Goal: Task Accomplishment & Management: Manage account settings

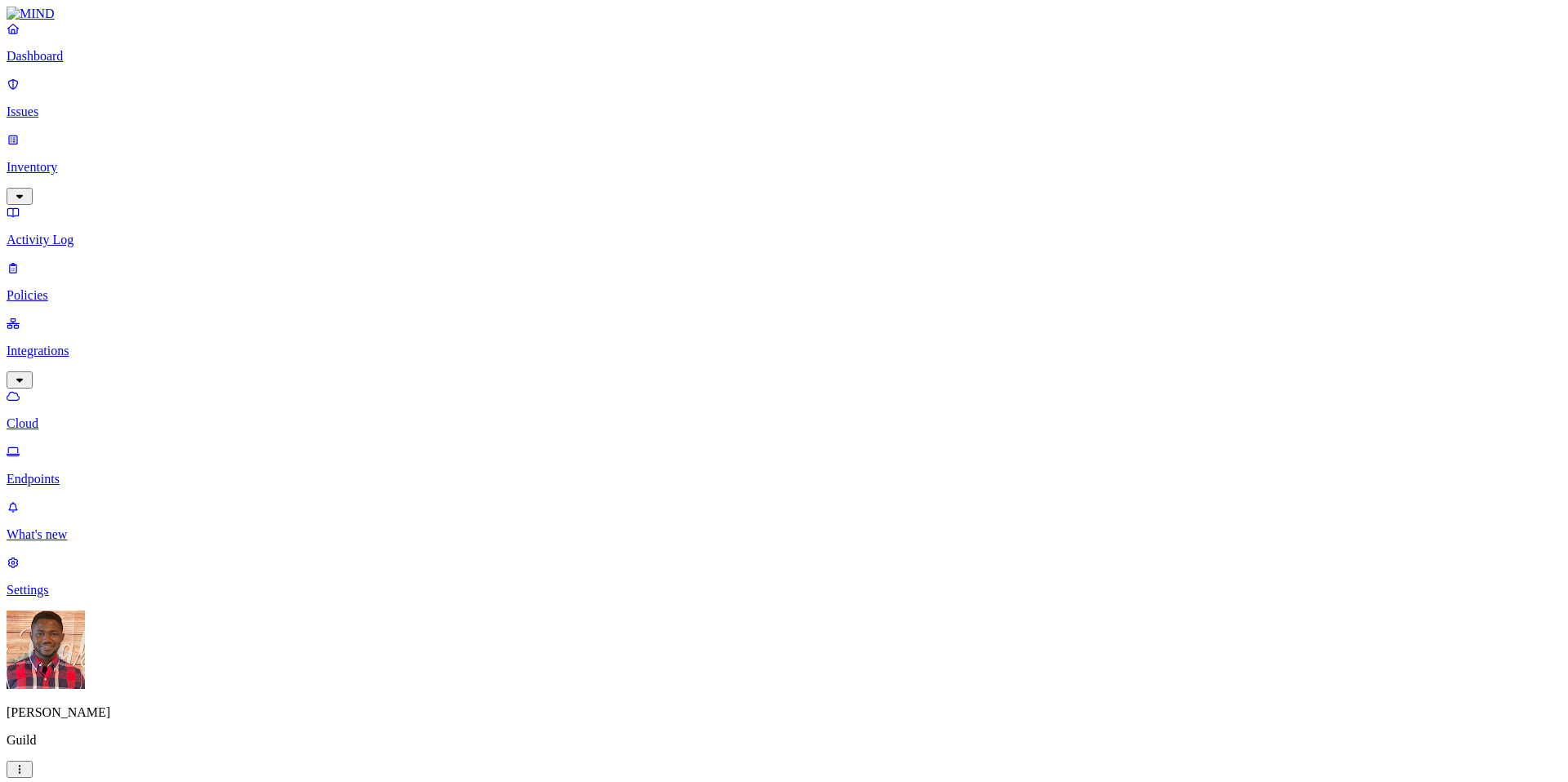
click at [84, 597] on p "Settings" at bounding box center [784, 590] width 1555 height 15
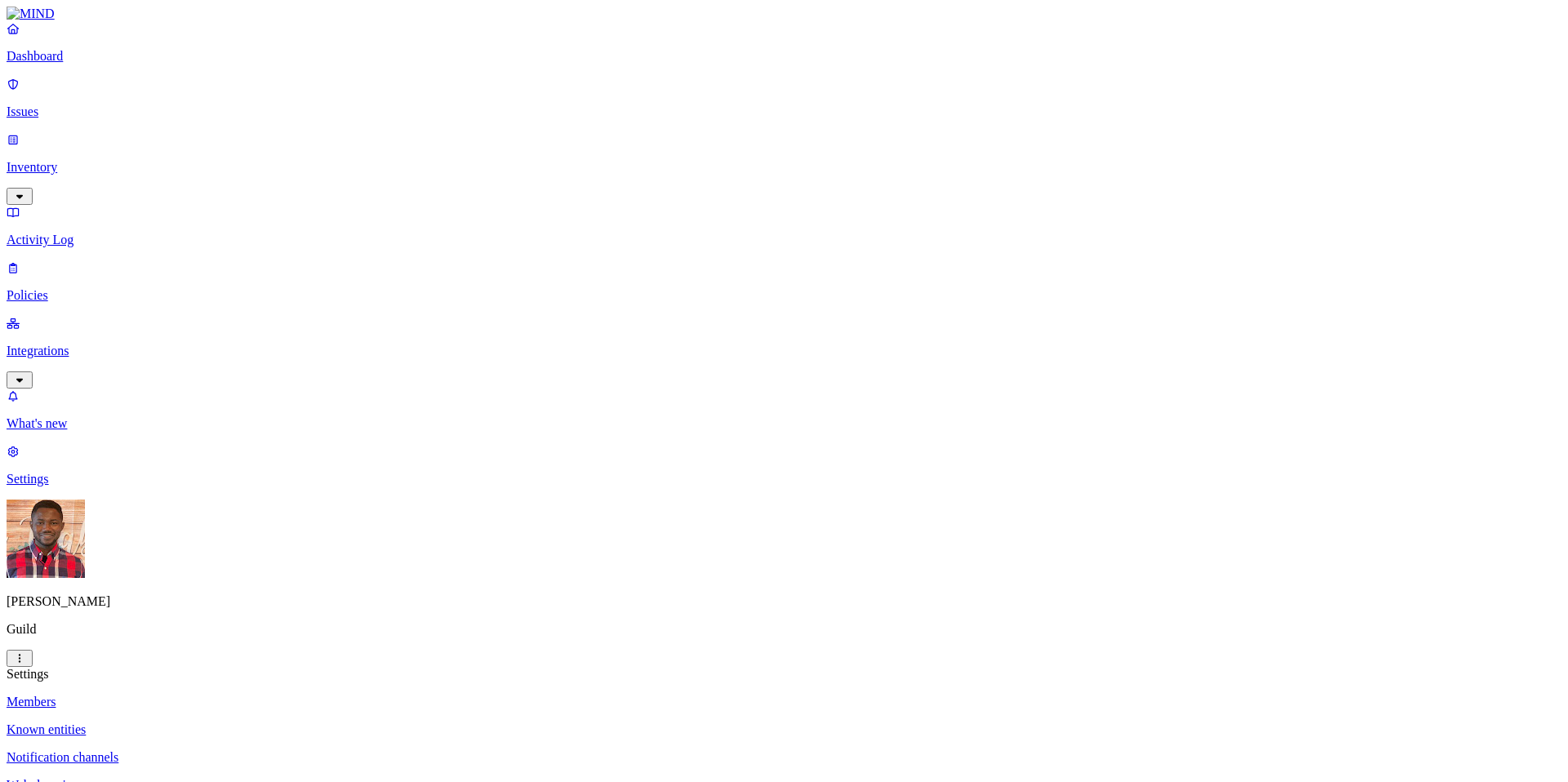
click at [236, 778] on link "Web domains" at bounding box center [784, 785] width 1555 height 15
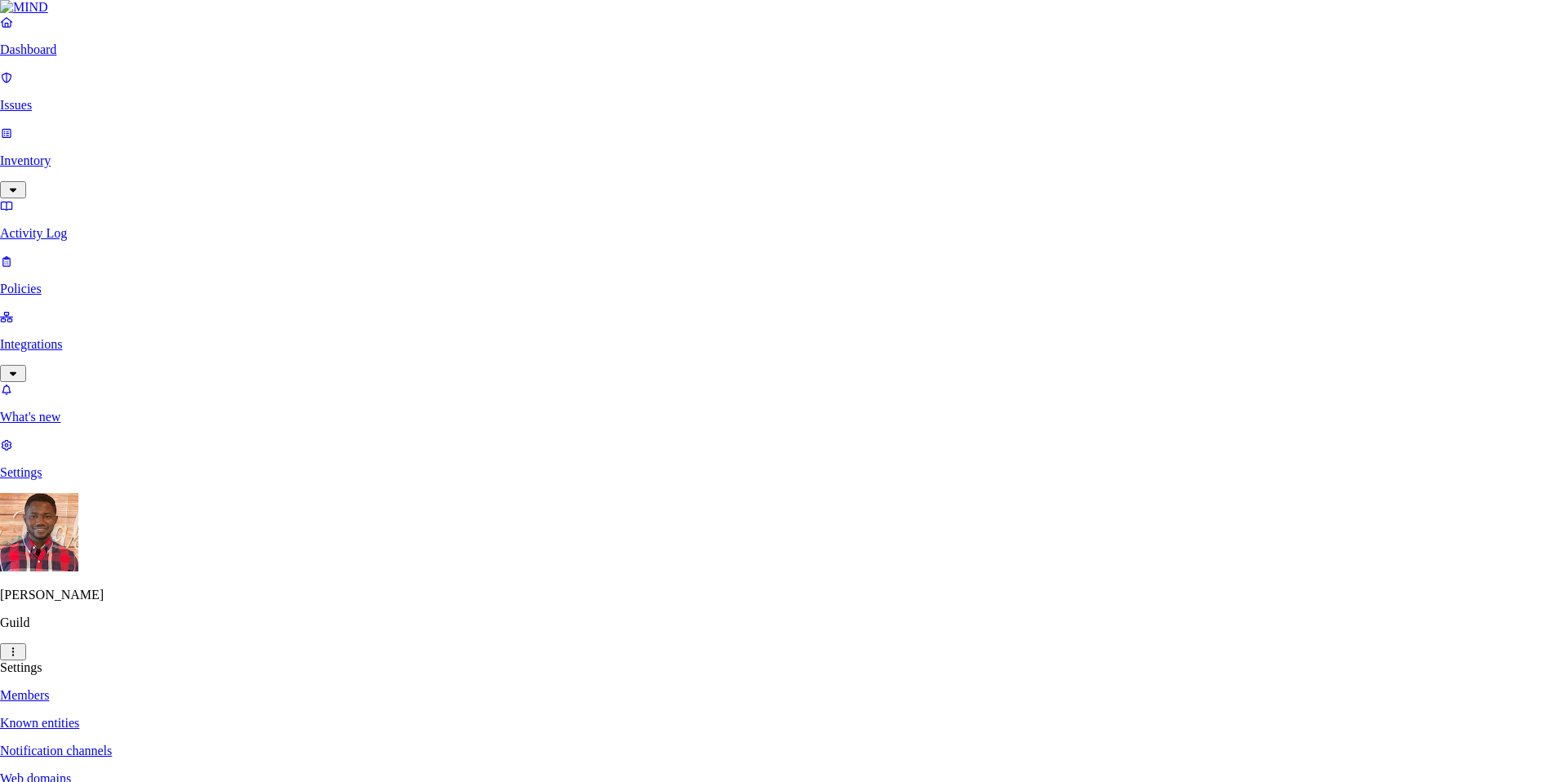
type input "facebook.com"
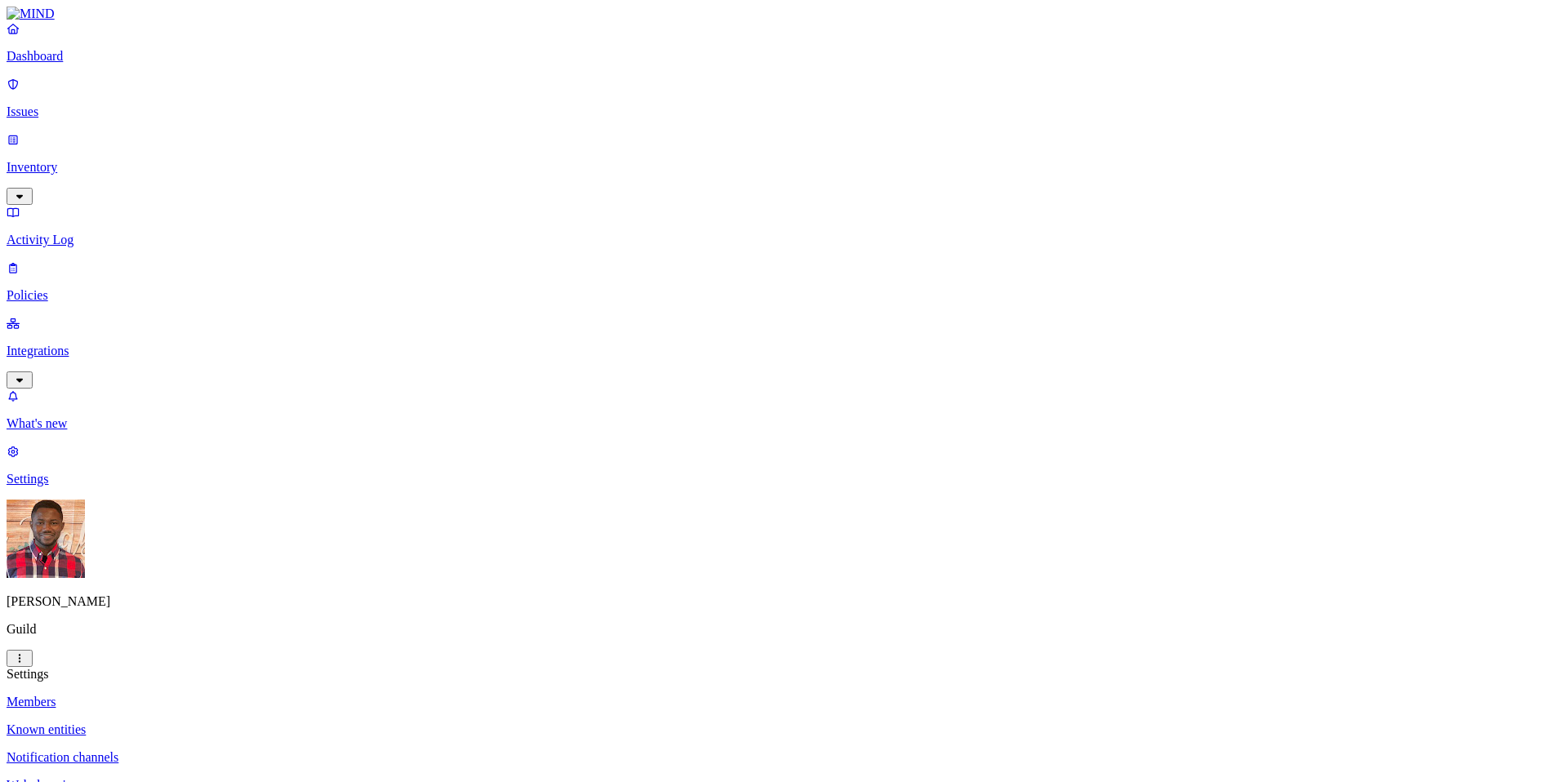
scroll to position [74, 0]
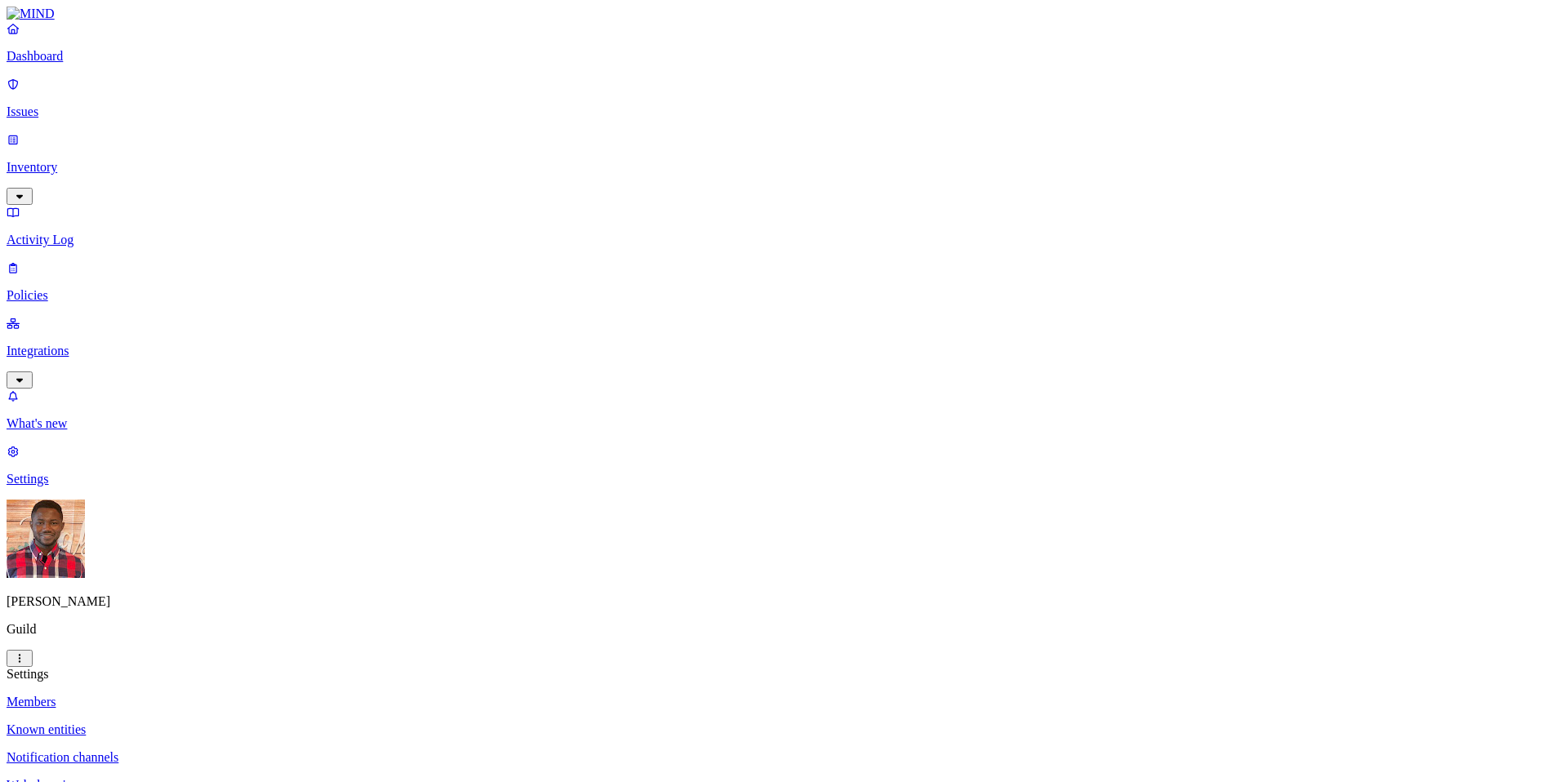
drag, startPoint x: 907, startPoint y: 190, endPoint x: 847, endPoint y: 236, distance: 75.6
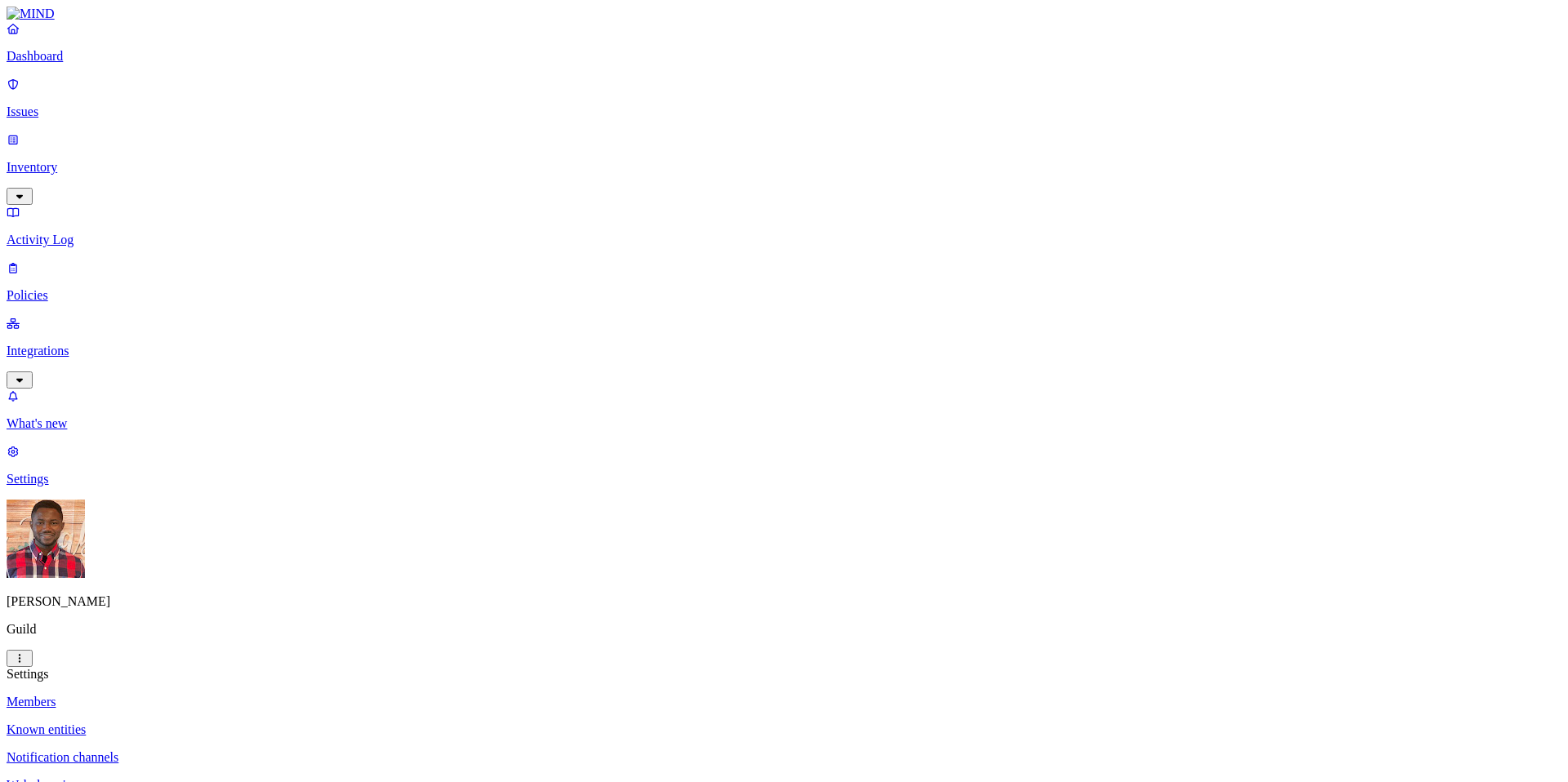
click at [259, 778] on p "Web domains" at bounding box center [784, 785] width 1555 height 15
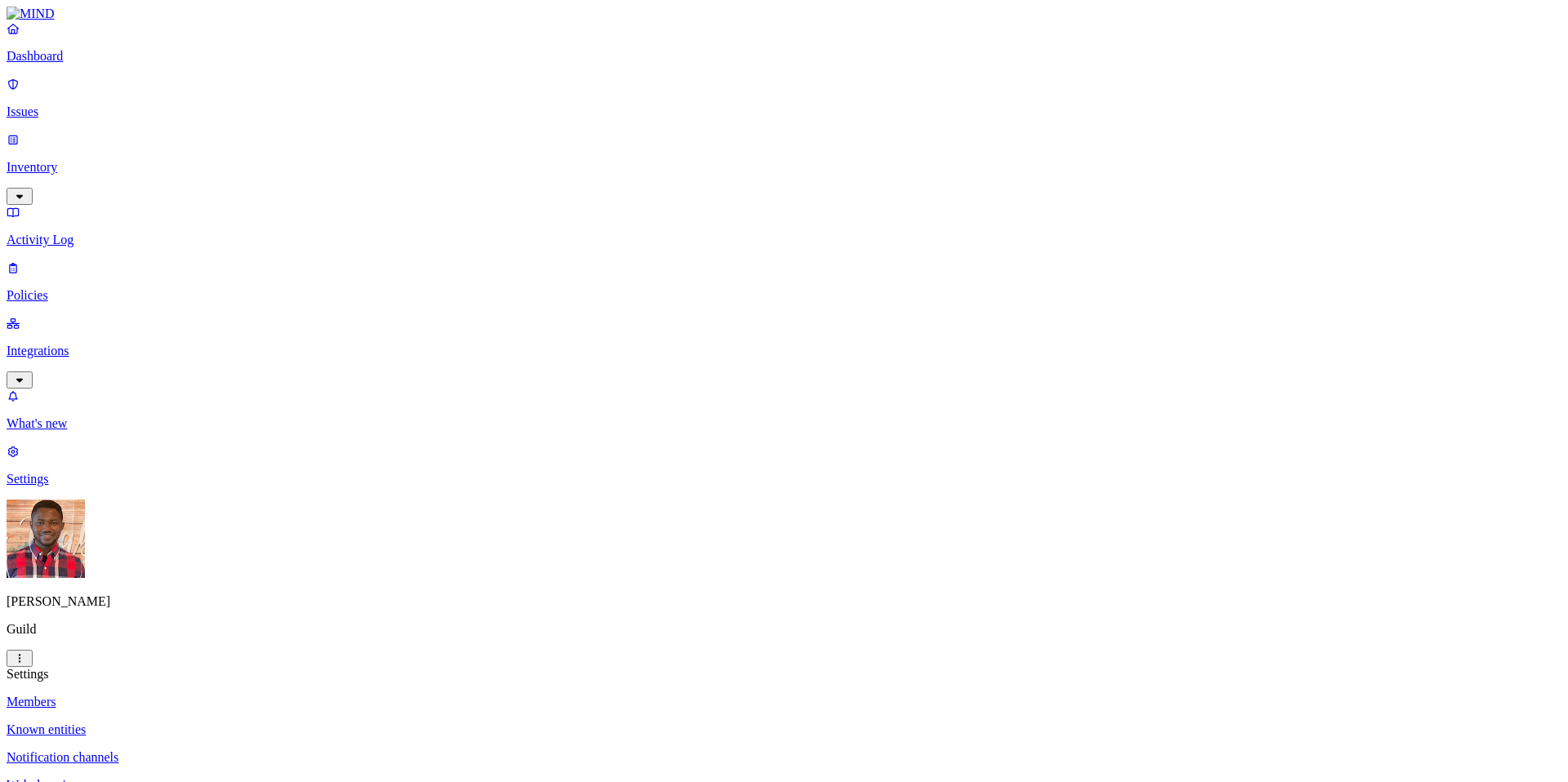
click at [279, 750] on p "Notification channels" at bounding box center [784, 757] width 1555 height 15
click at [267, 722] on p "Known entities" at bounding box center [784, 729] width 1555 height 15
click at [222, 694] on p "Members" at bounding box center [784, 702] width 1555 height 15
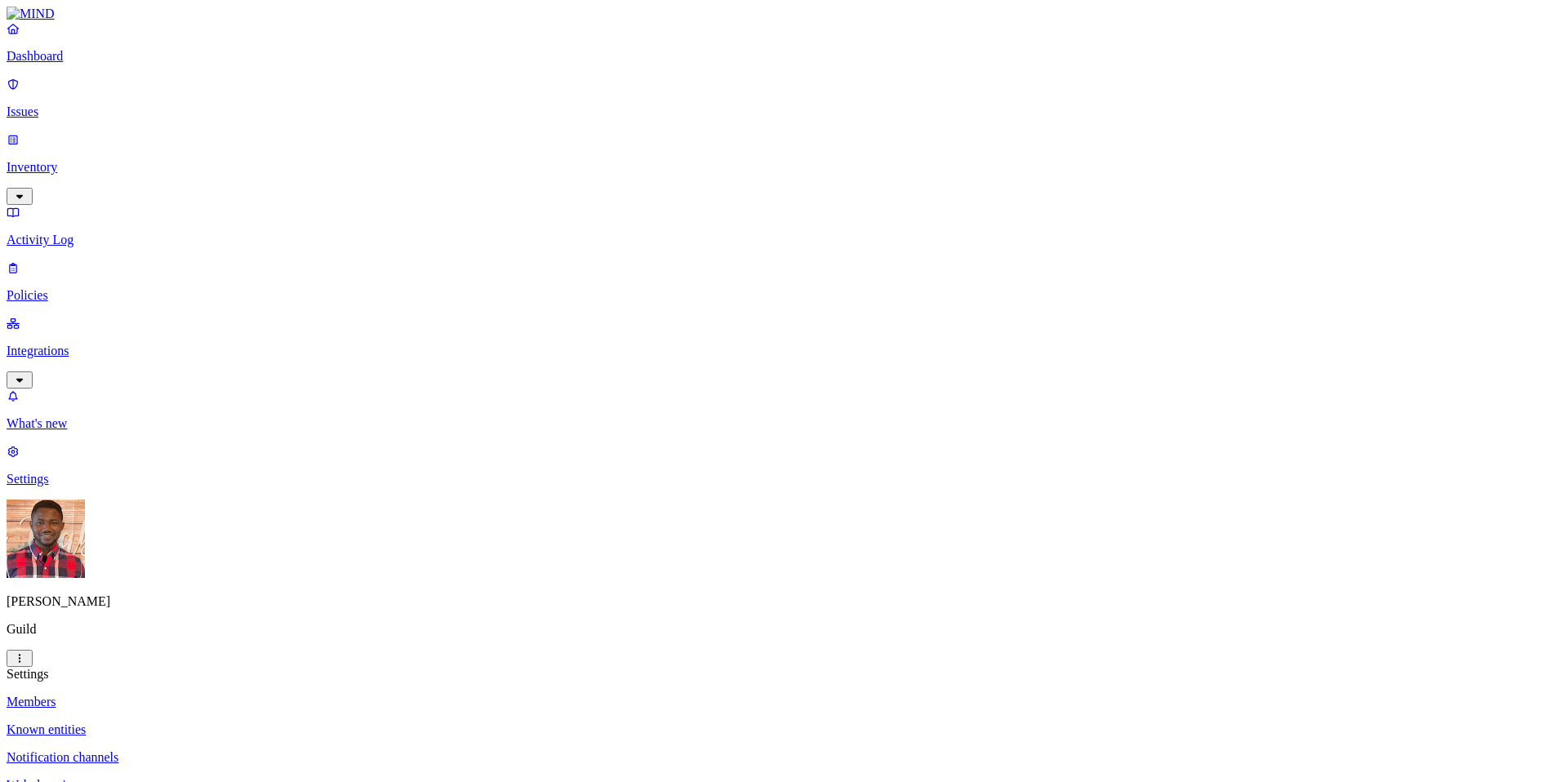
drag, startPoint x: 930, startPoint y: 354, endPoint x: 747, endPoint y: 358, distance: 183.0
copy figcaption "luther.chikumba@guildeducation.com"
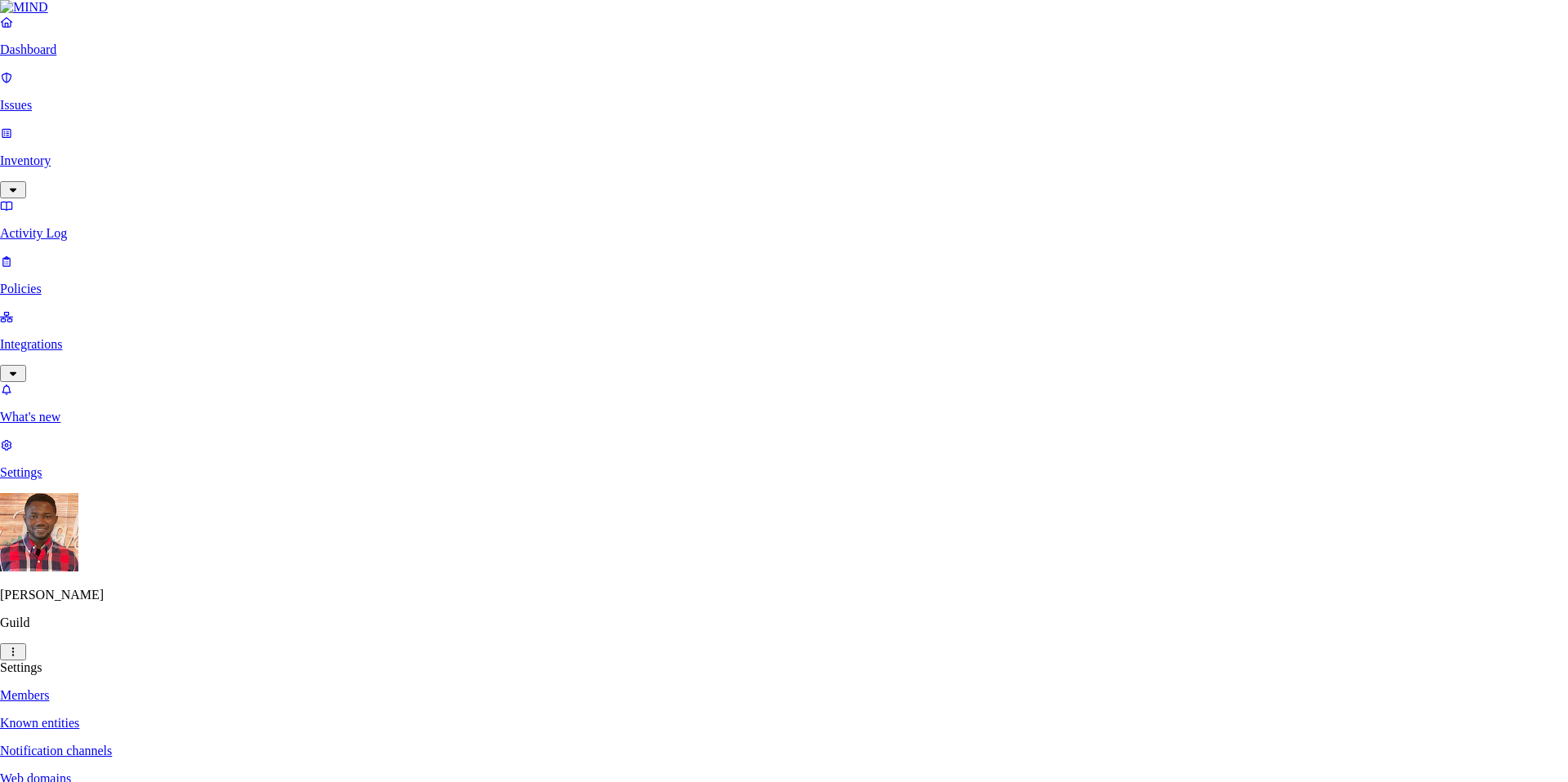
paste input "luther.chikumba@guildeducation.com"
type input "[PERSON_NAME][EMAIL_ADDRESS][PERSON_NAME][DOMAIN_NAME]"
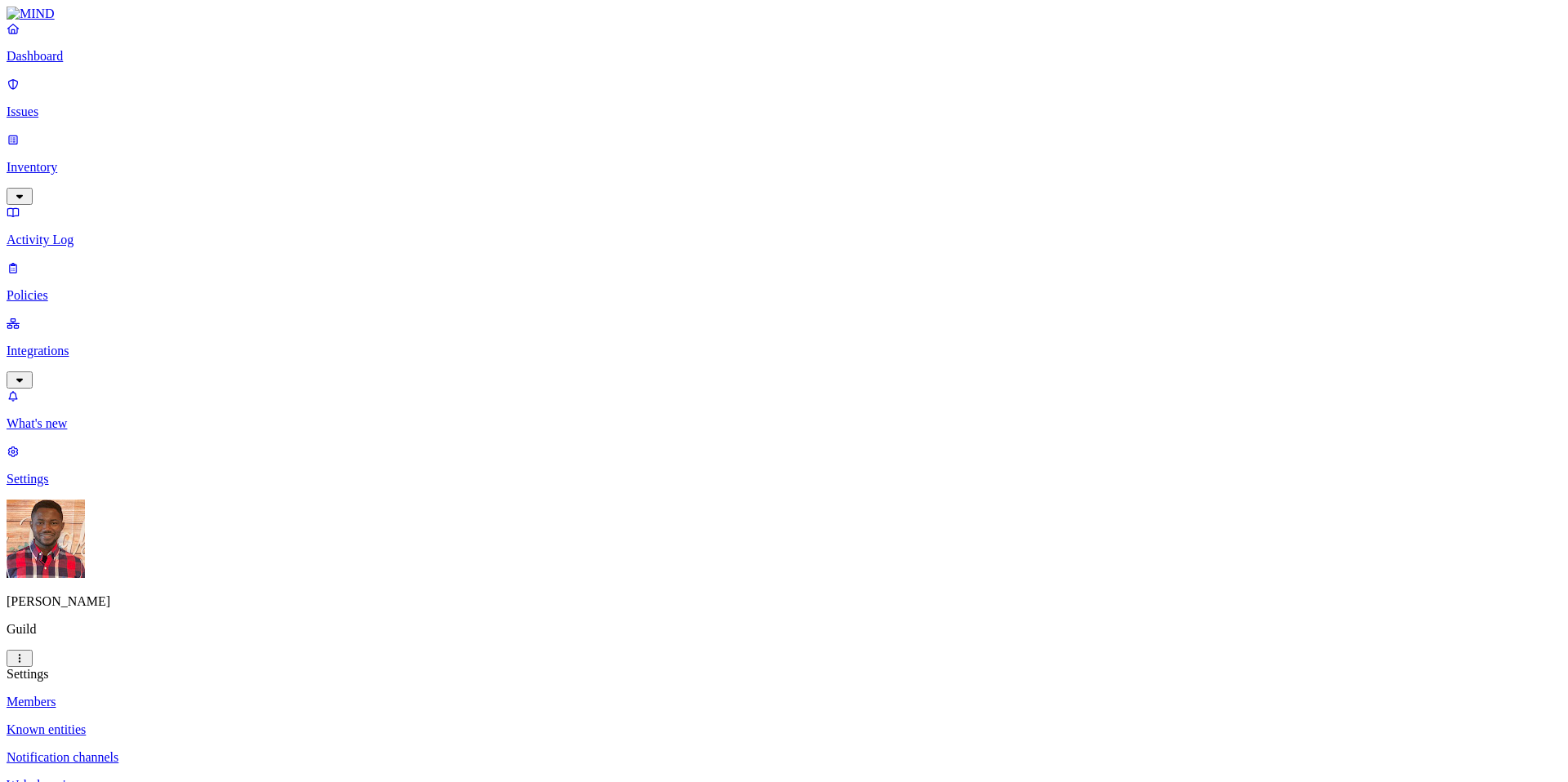
drag, startPoint x: 923, startPoint y: 357, endPoint x: 745, endPoint y: 353, distance: 178.0
copy figcaption "[PERSON_NAME][EMAIL_ADDRESS][DOMAIN_NAME]"
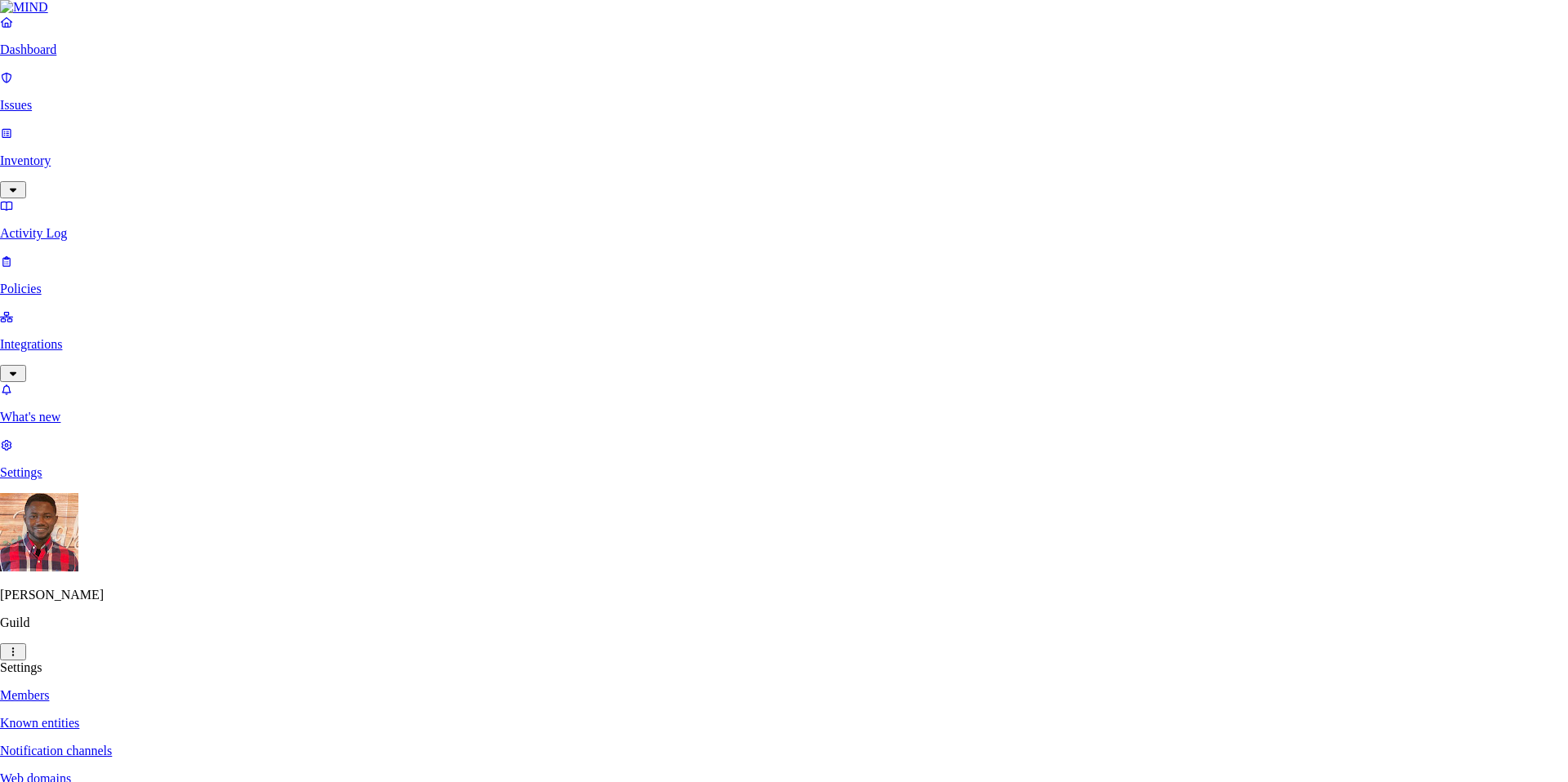
paste input "[PERSON_NAME][EMAIL_ADDRESS][DOMAIN_NAME]"
type input "[PERSON_NAME][EMAIL_ADDRESS][DOMAIN_NAME]"
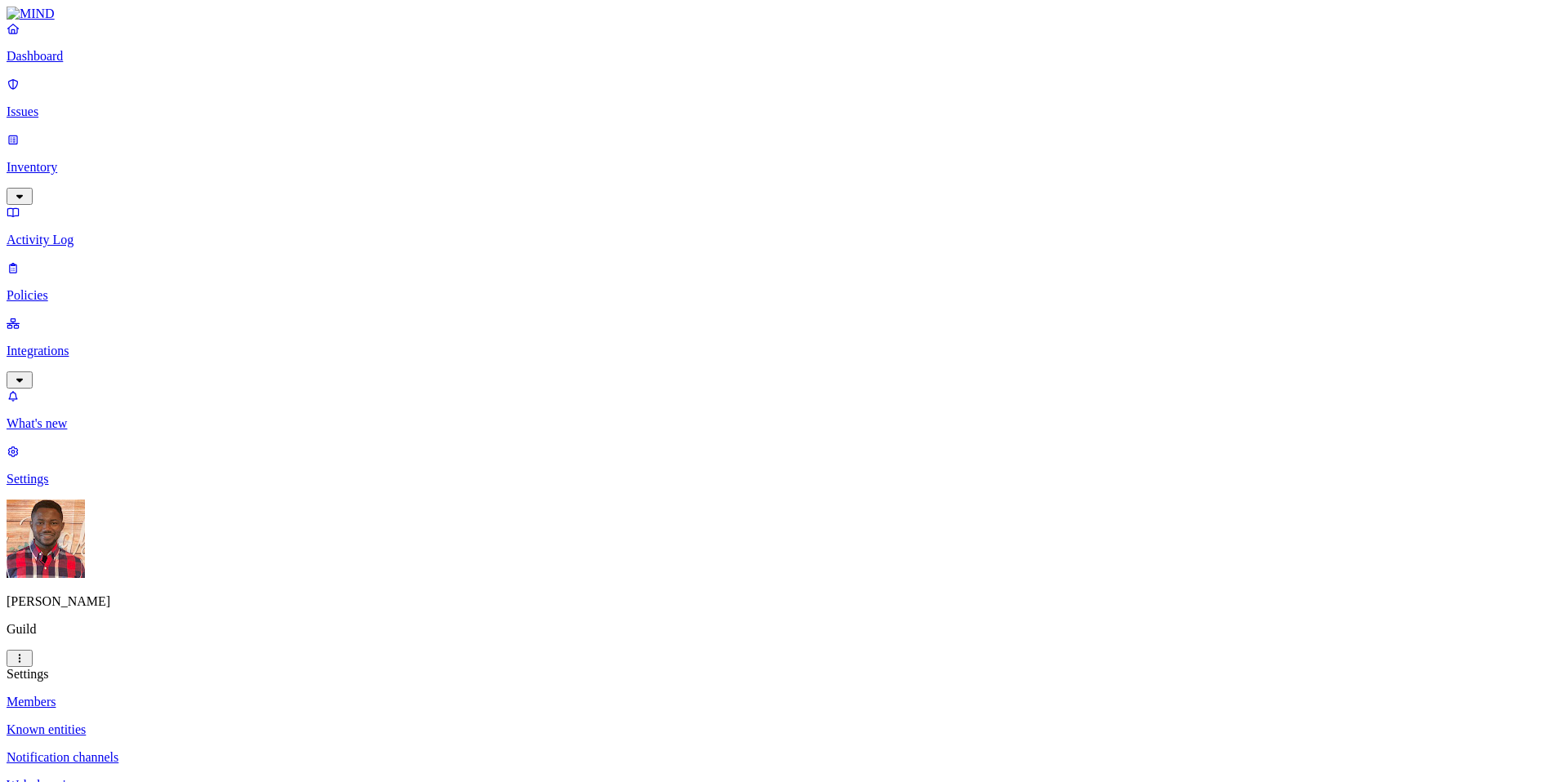
drag, startPoint x: 917, startPoint y: 261, endPoint x: 738, endPoint y: 263, distance: 179.0
copy figcaption "[EMAIL_ADDRESS][DOMAIN_NAME]"
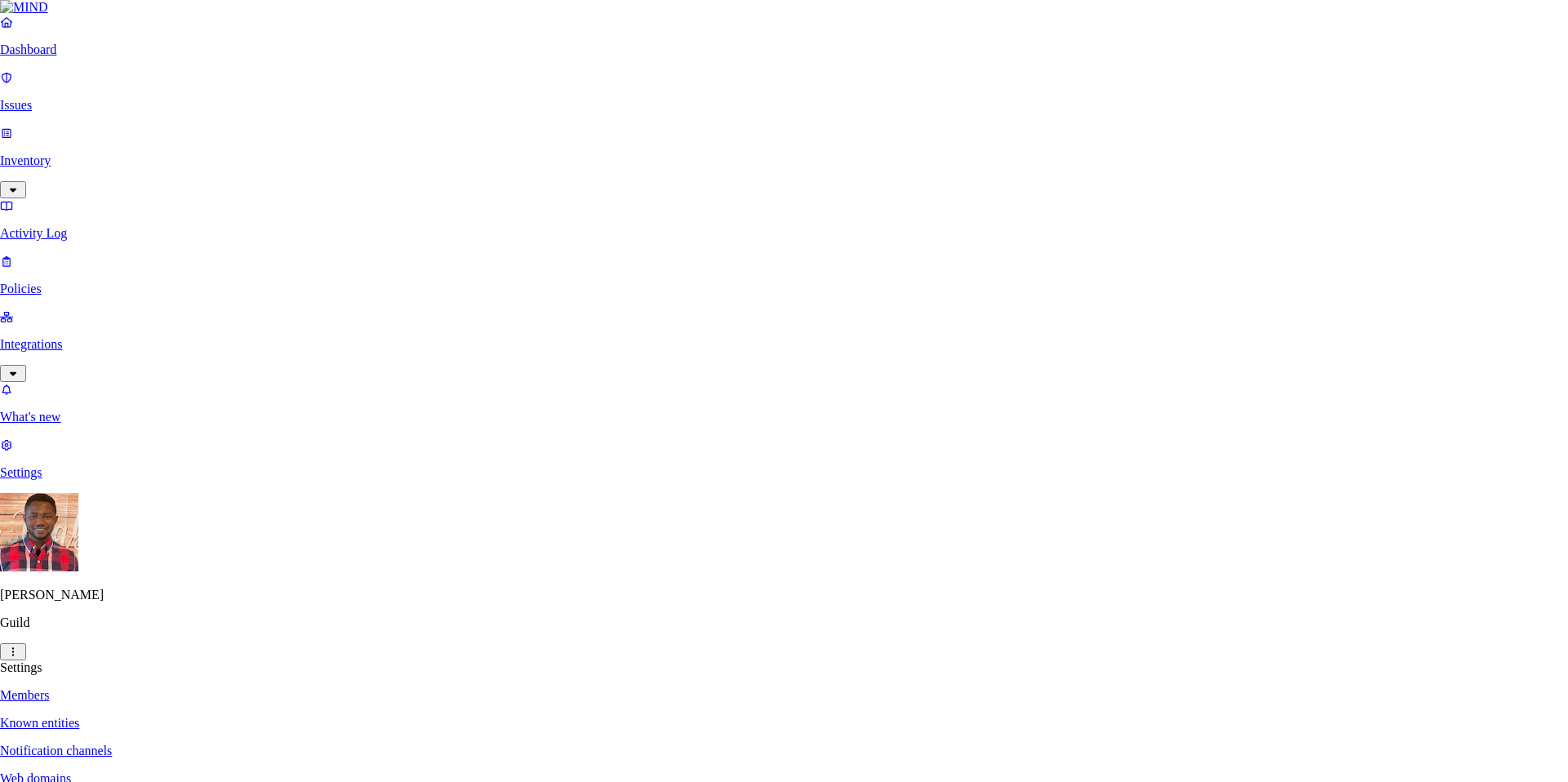
paste input "[EMAIL_ADDRESS][DOMAIN_NAME]"
type input "[EMAIL_ADDRESS][DOMAIN_NAME]"
